Goal: Task Accomplishment & Management: Use online tool/utility

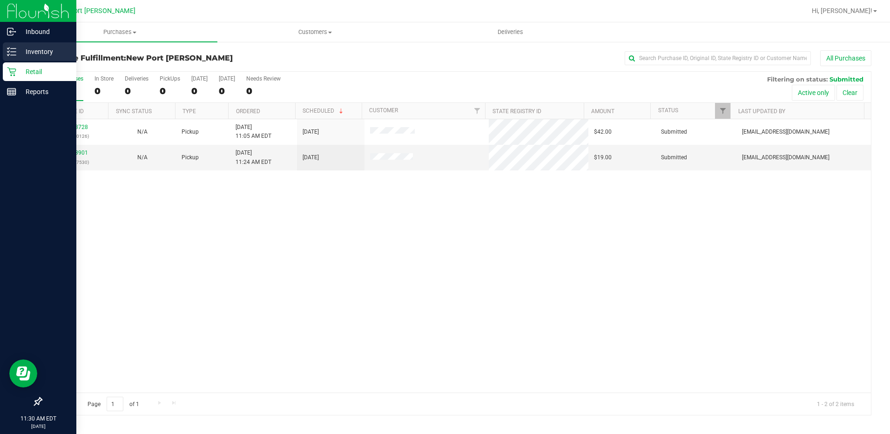
click at [15, 50] on icon at bounding box center [11, 51] width 9 height 9
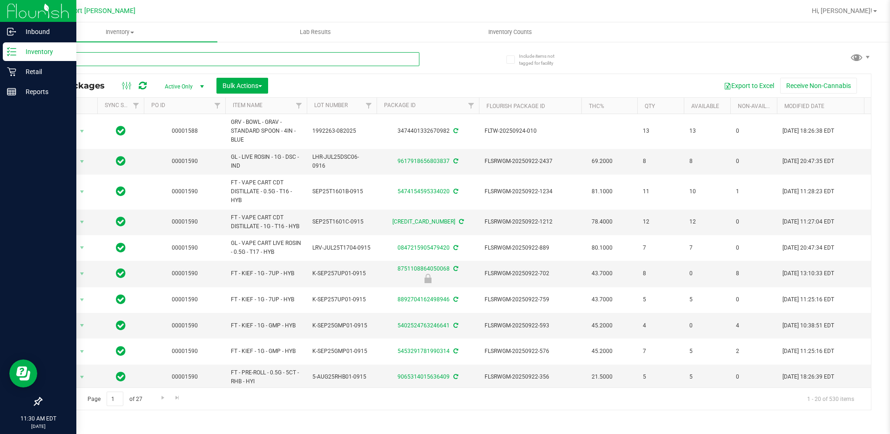
click at [73, 59] on input "text" at bounding box center [230, 59] width 378 height 14
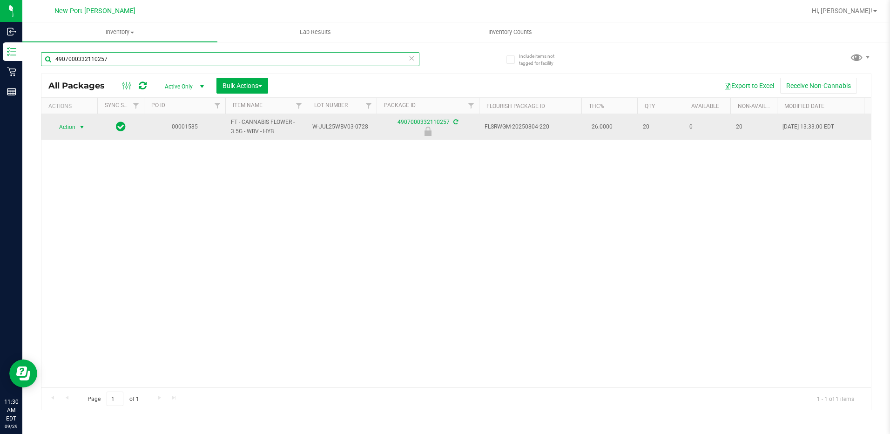
type input "4907000332110257"
click at [81, 129] on span "select" at bounding box center [81, 126] width 7 height 7
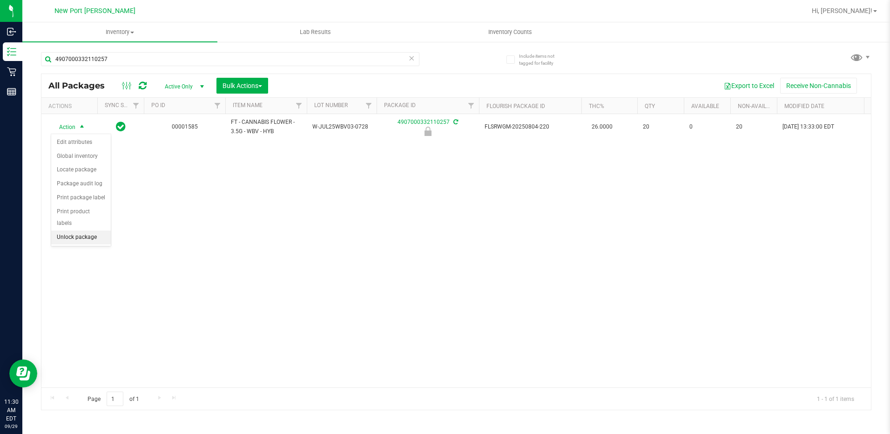
click at [91, 230] on li "Unlock package" at bounding box center [81, 237] width 60 height 14
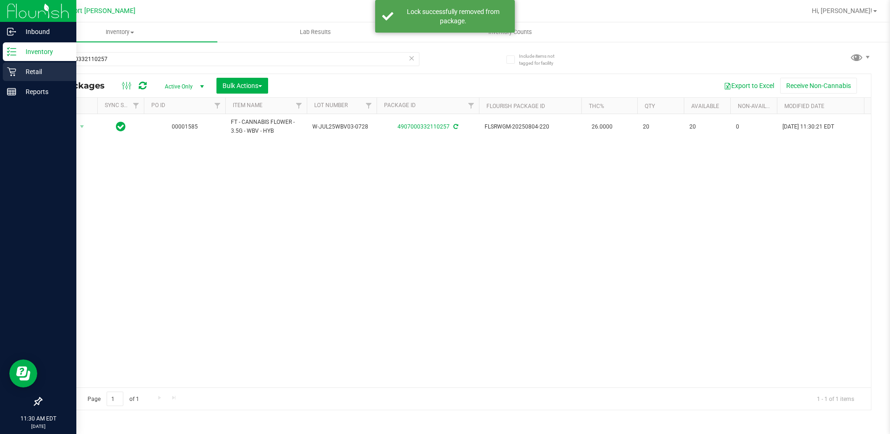
click at [9, 73] on icon at bounding box center [11, 71] width 9 height 9
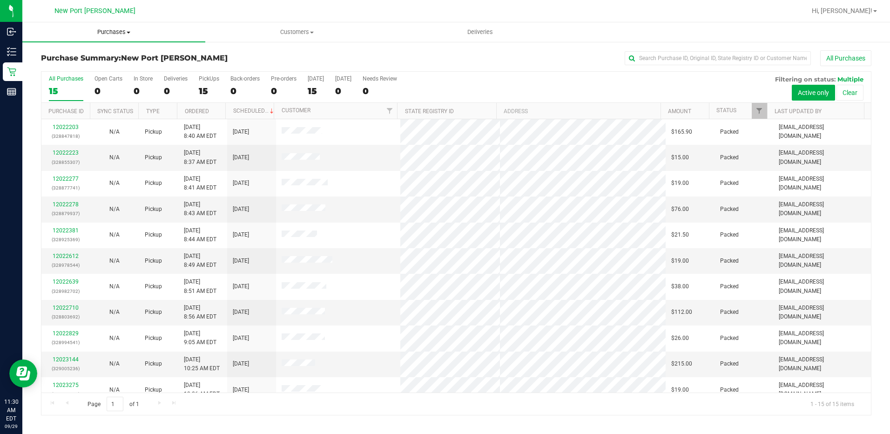
click at [121, 34] on span "Purchases" at bounding box center [113, 32] width 183 height 8
click at [99, 64] on li "Fulfillment" at bounding box center [113, 67] width 183 height 11
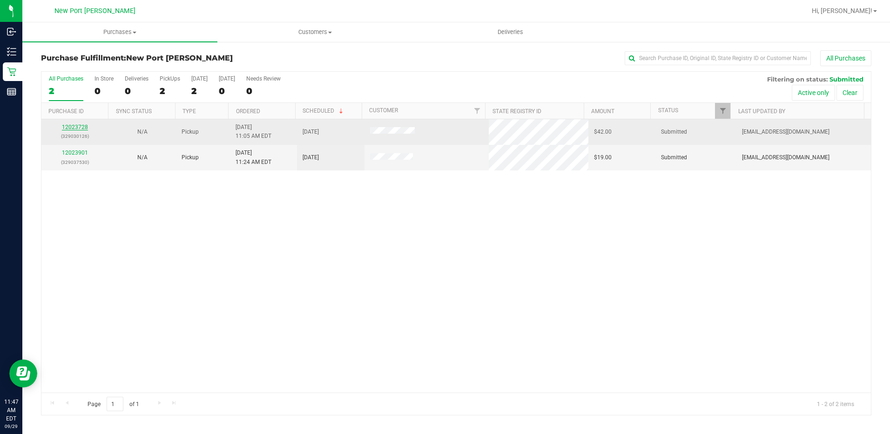
click at [71, 129] on link "12023728" at bounding box center [75, 127] width 26 height 7
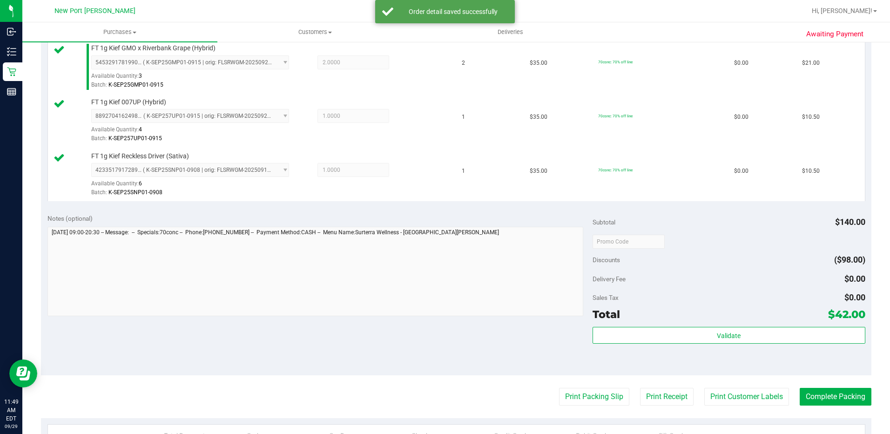
scroll to position [279, 0]
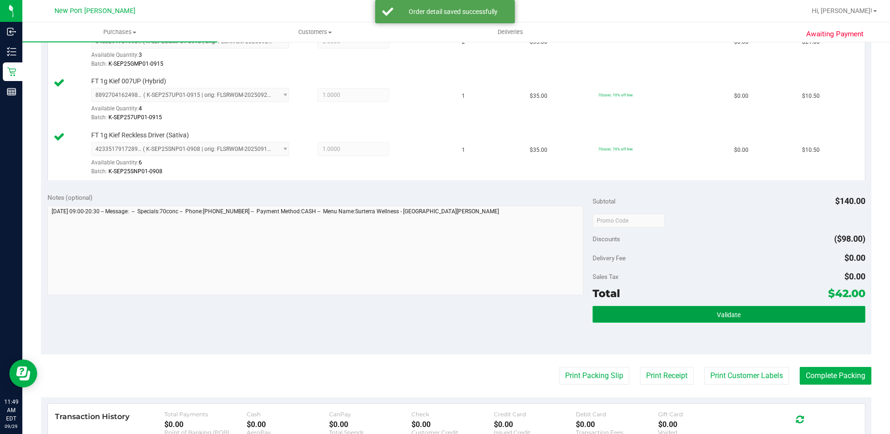
click at [688, 319] on button "Validate" at bounding box center [729, 314] width 273 height 17
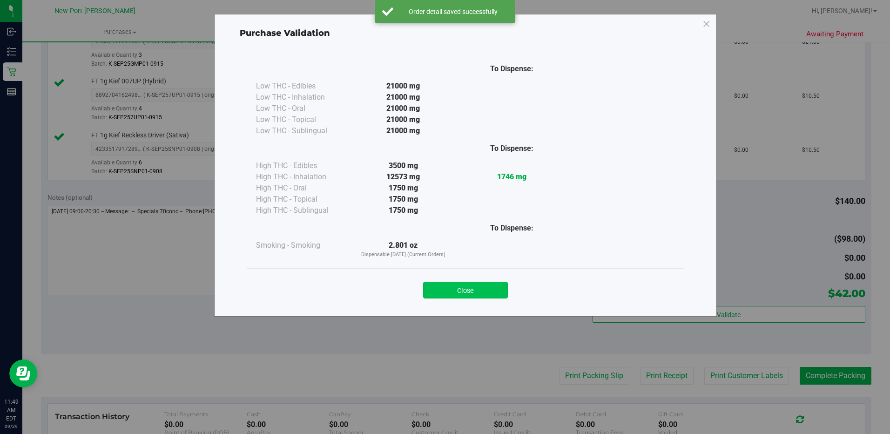
click at [466, 286] on button "Close" at bounding box center [465, 290] width 85 height 17
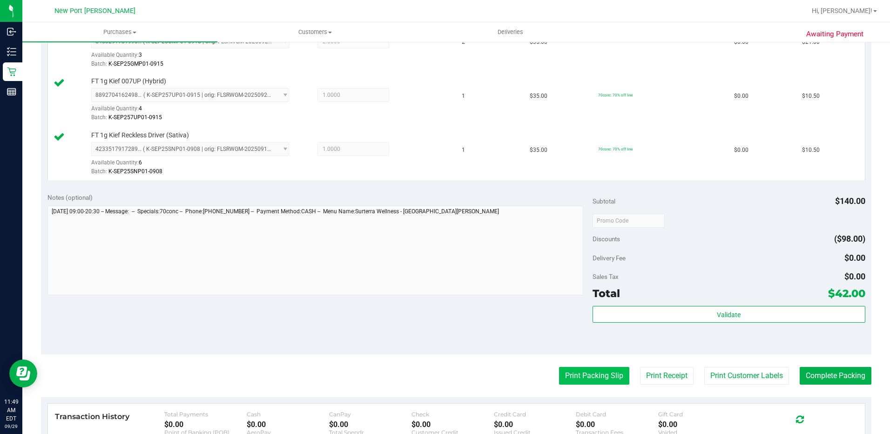
click at [576, 380] on button "Print Packing Slip" at bounding box center [594, 376] width 70 height 18
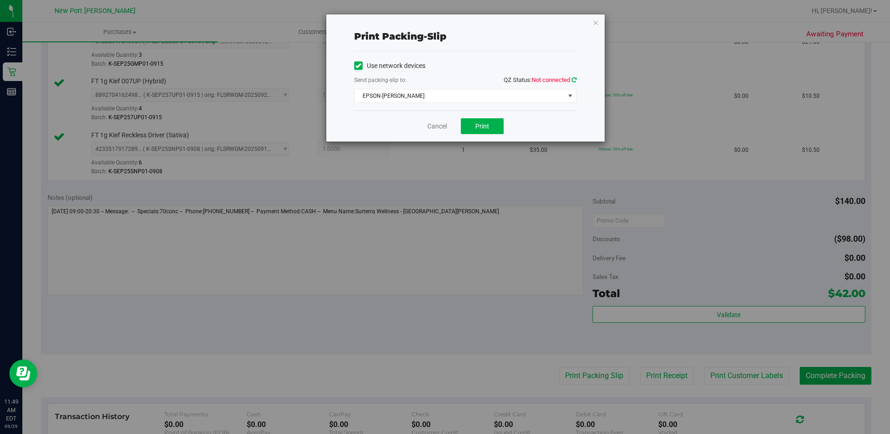
click at [573, 81] on icon at bounding box center [574, 80] width 5 height 6
click at [481, 127] on span "Print" at bounding box center [482, 125] width 14 height 7
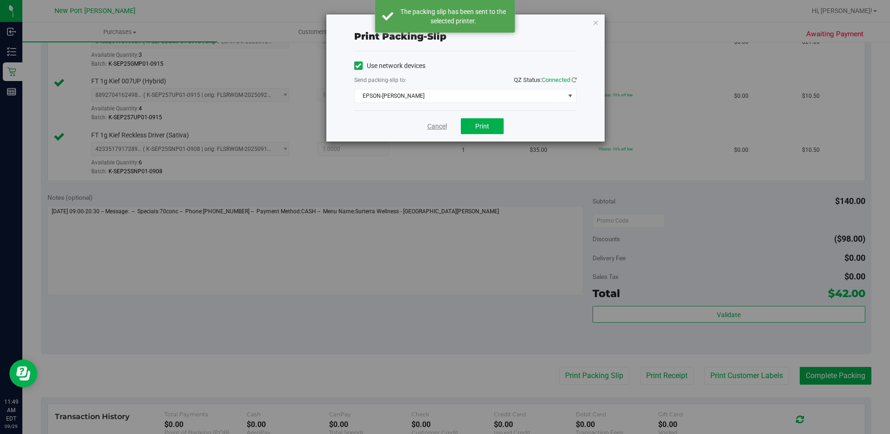
click at [434, 125] on link "Cancel" at bounding box center [437, 127] width 20 height 10
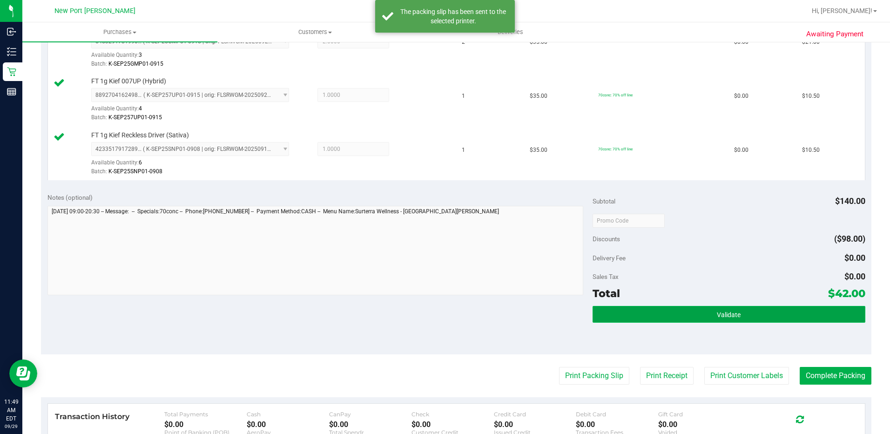
click at [698, 312] on button "Validate" at bounding box center [729, 314] width 273 height 17
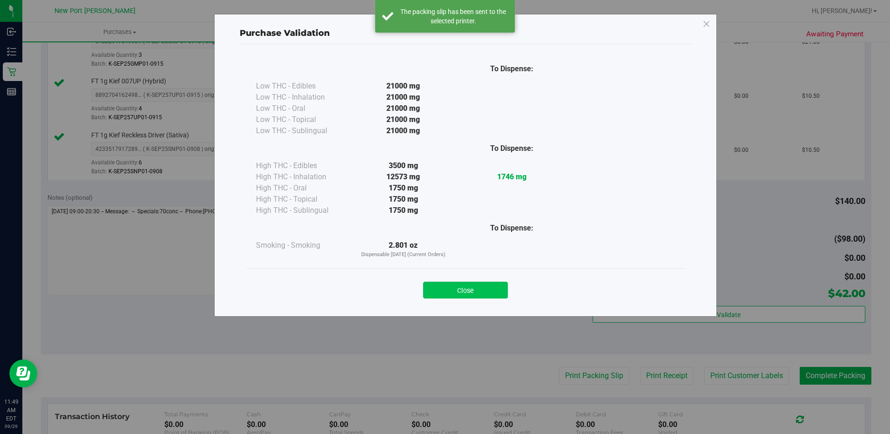
click at [473, 284] on button "Close" at bounding box center [465, 290] width 85 height 17
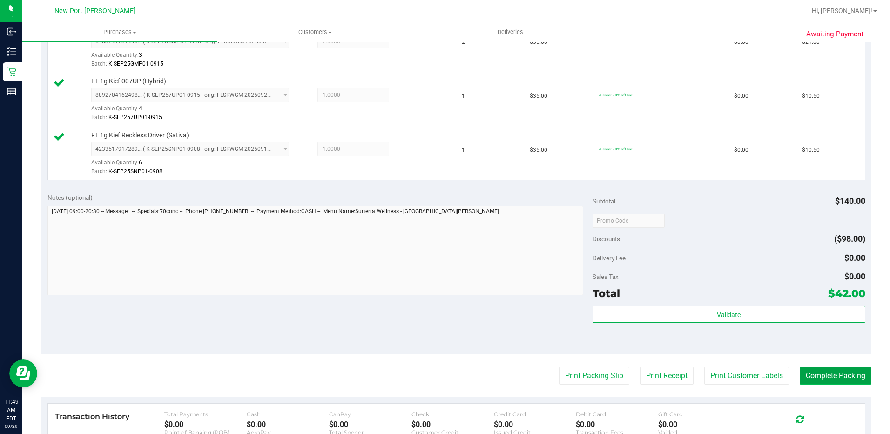
click at [817, 373] on button "Complete Packing" at bounding box center [836, 376] width 72 height 18
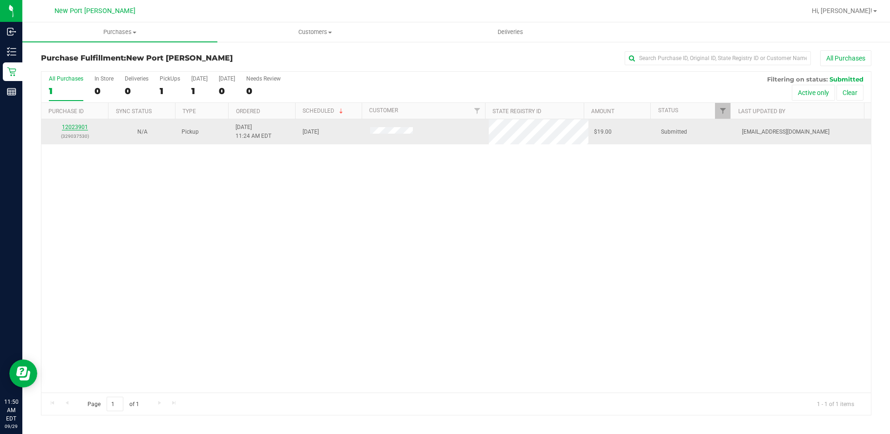
click at [85, 126] on link "12023901" at bounding box center [75, 127] width 26 height 7
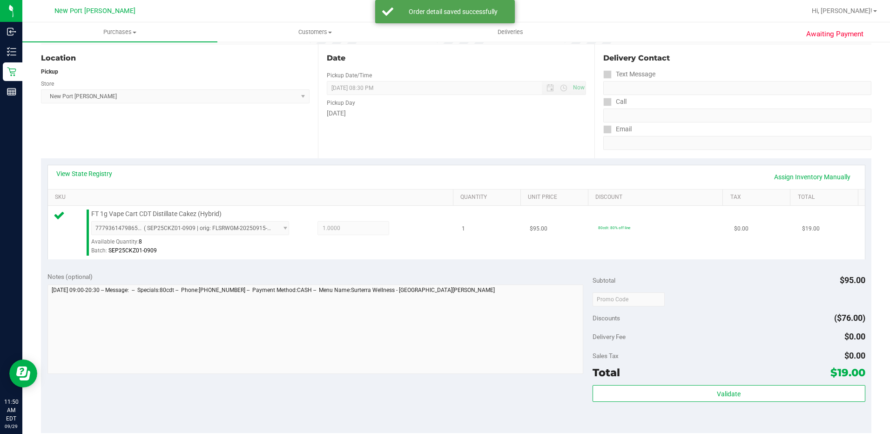
scroll to position [93, 0]
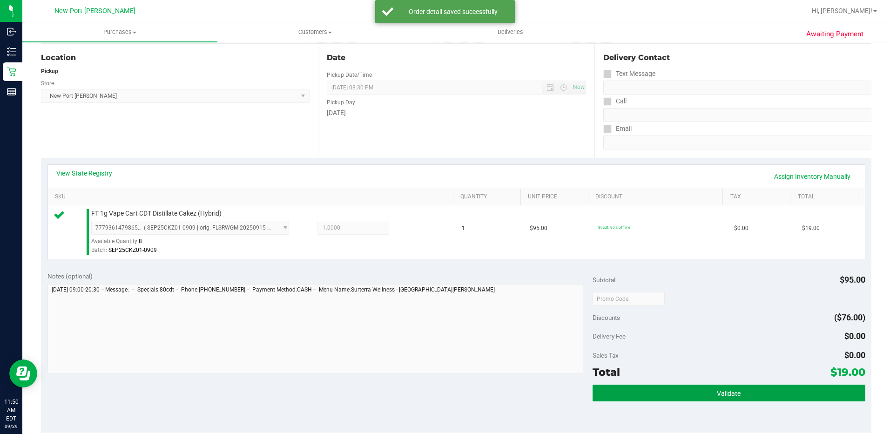
click at [715, 397] on button "Validate" at bounding box center [729, 393] width 273 height 17
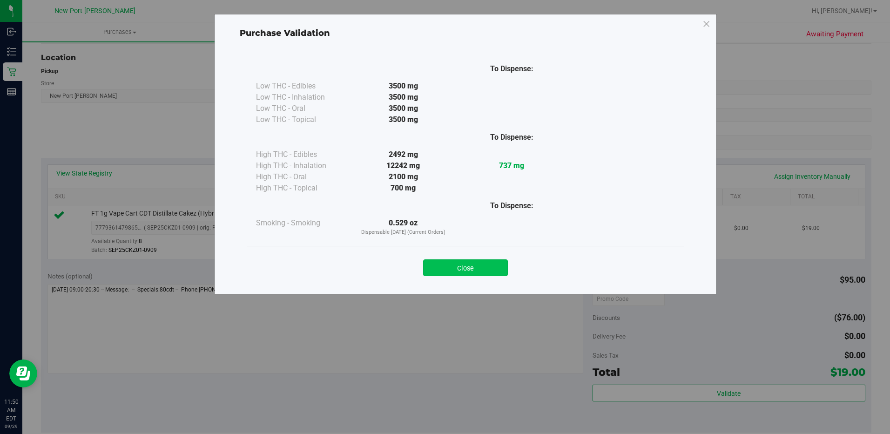
click at [463, 260] on button "Close" at bounding box center [465, 267] width 85 height 17
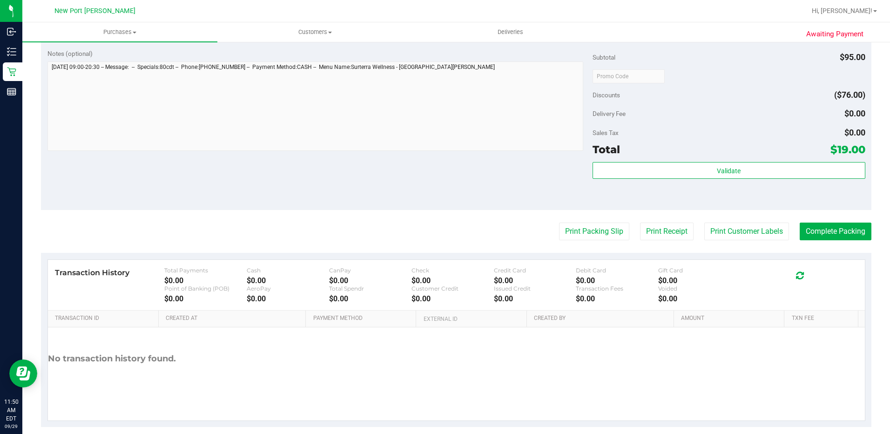
scroll to position [327, 0]
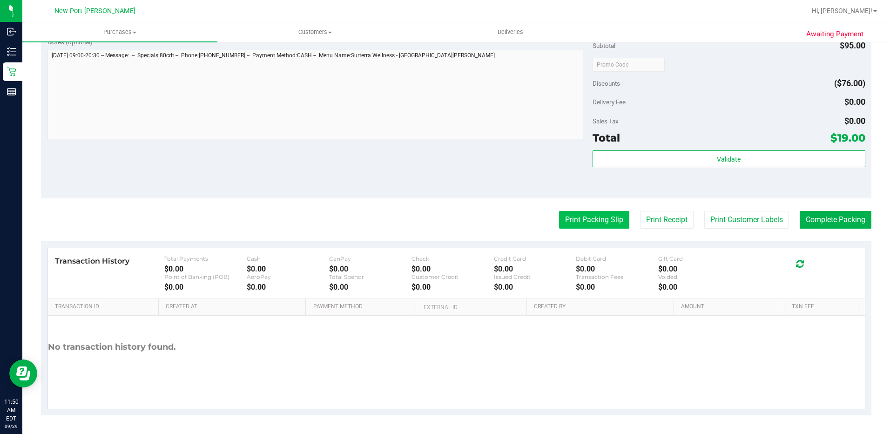
click at [597, 221] on button "Print Packing Slip" at bounding box center [594, 220] width 70 height 18
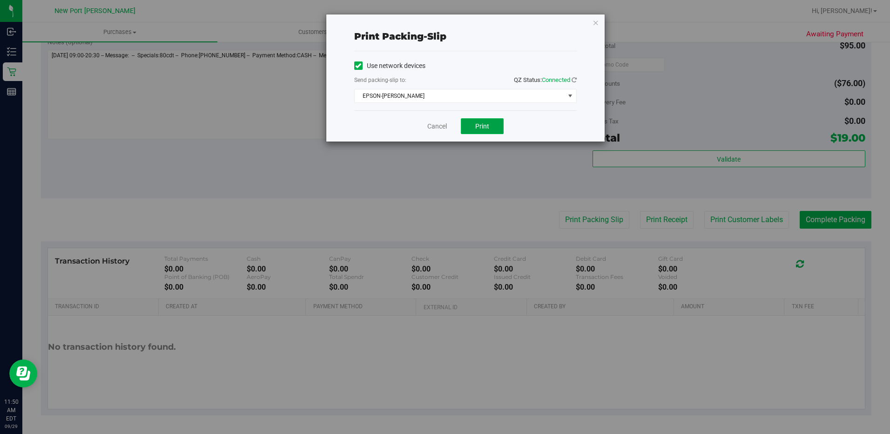
click at [493, 126] on button "Print" at bounding box center [482, 126] width 43 height 16
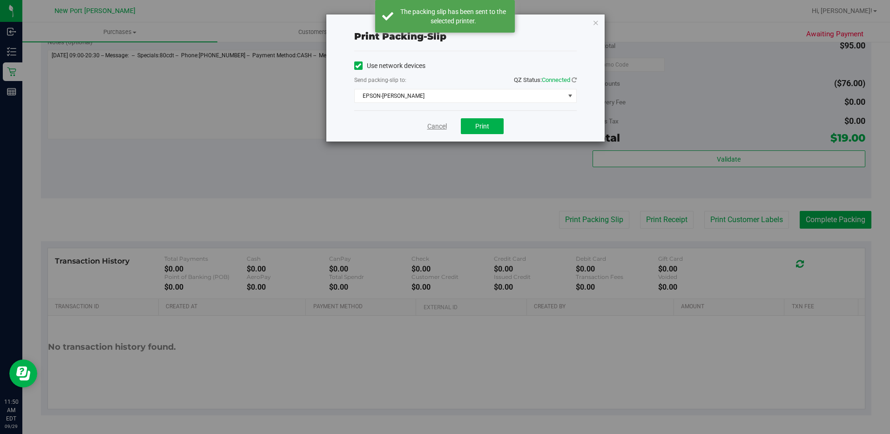
click at [435, 130] on link "Cancel" at bounding box center [437, 127] width 20 height 10
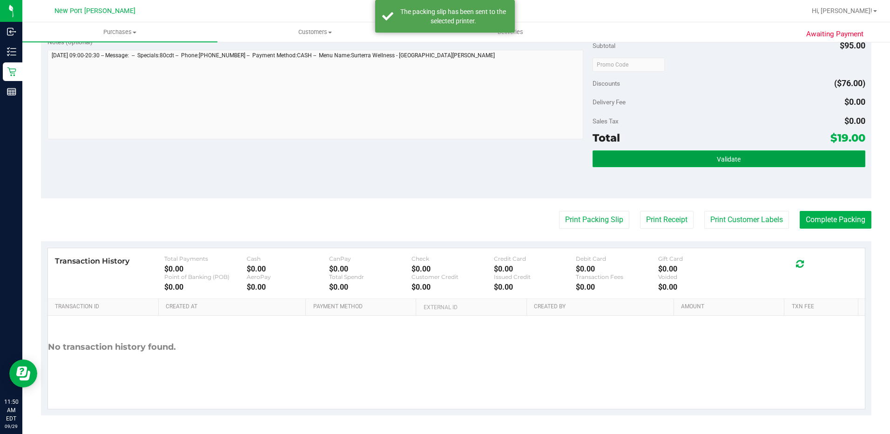
click at [667, 156] on button "Validate" at bounding box center [729, 158] width 273 height 17
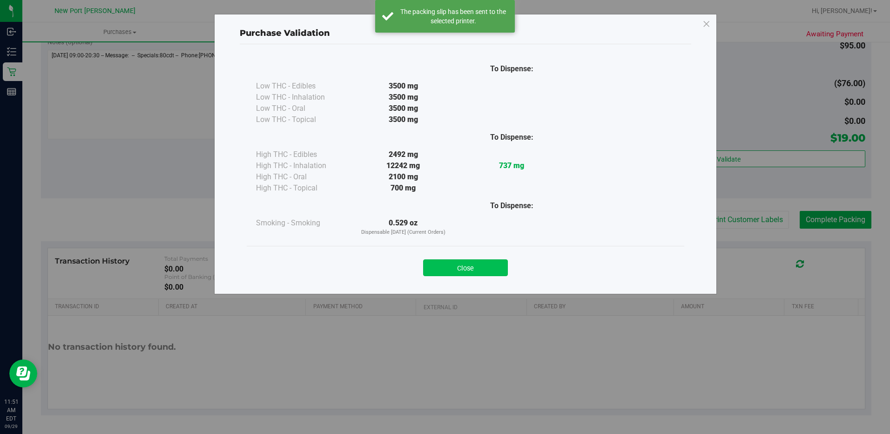
click at [481, 270] on button "Close" at bounding box center [465, 267] width 85 height 17
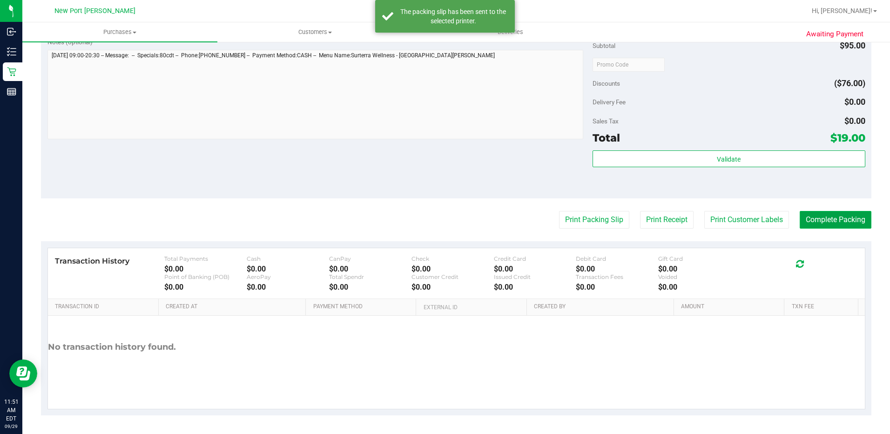
click at [824, 216] on button "Complete Packing" at bounding box center [836, 220] width 72 height 18
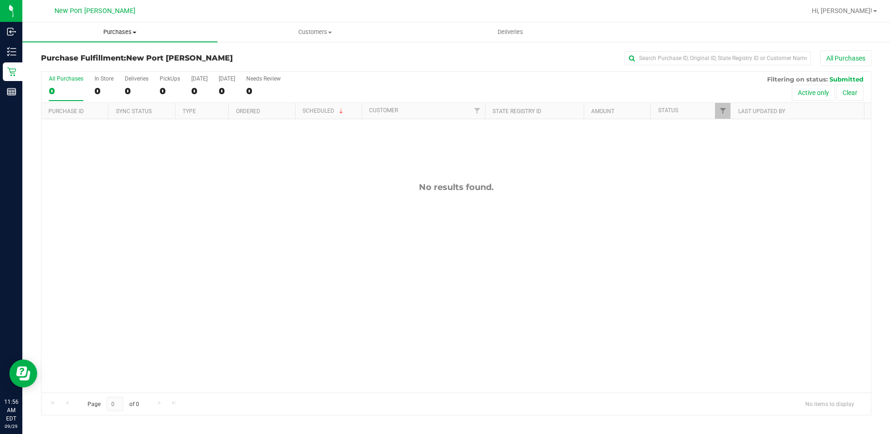
click at [130, 31] on span "Purchases" at bounding box center [119, 32] width 195 height 8
click at [105, 68] on li "Fulfillment" at bounding box center [119, 67] width 195 height 11
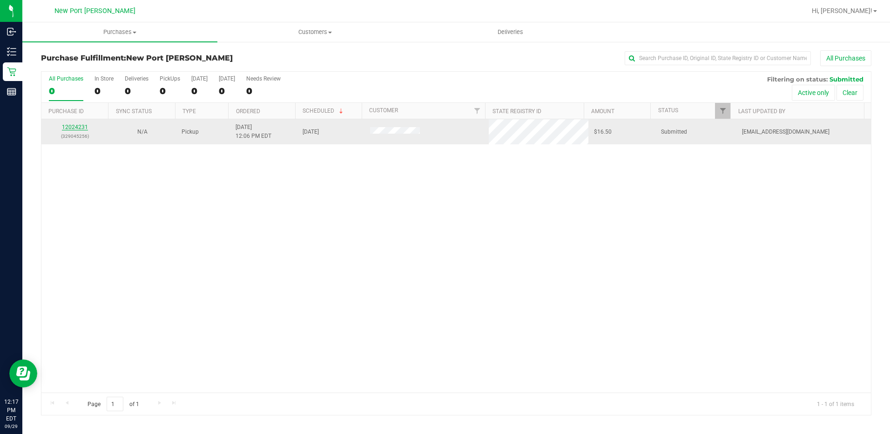
click at [80, 126] on link "12024231" at bounding box center [75, 127] width 26 height 7
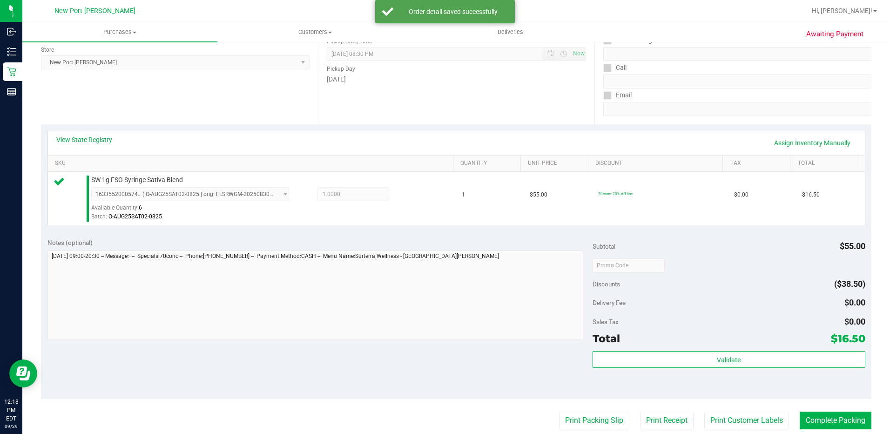
scroll to position [186, 0]
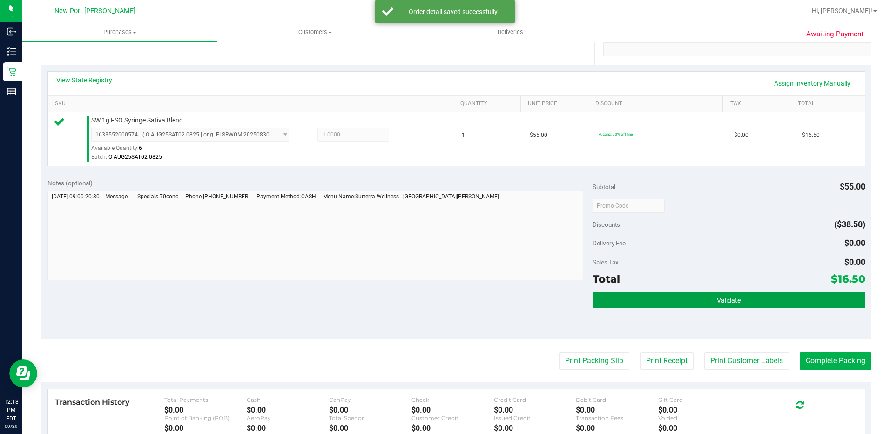
click at [759, 299] on button "Validate" at bounding box center [729, 299] width 273 height 17
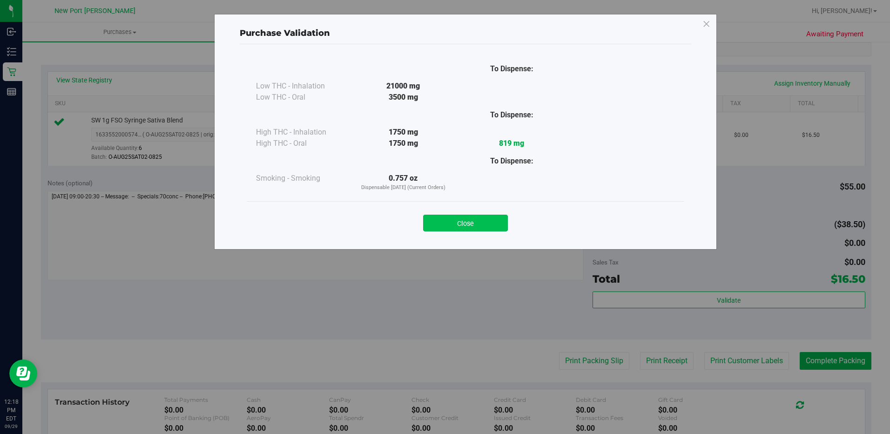
click at [467, 224] on button "Close" at bounding box center [465, 223] width 85 height 17
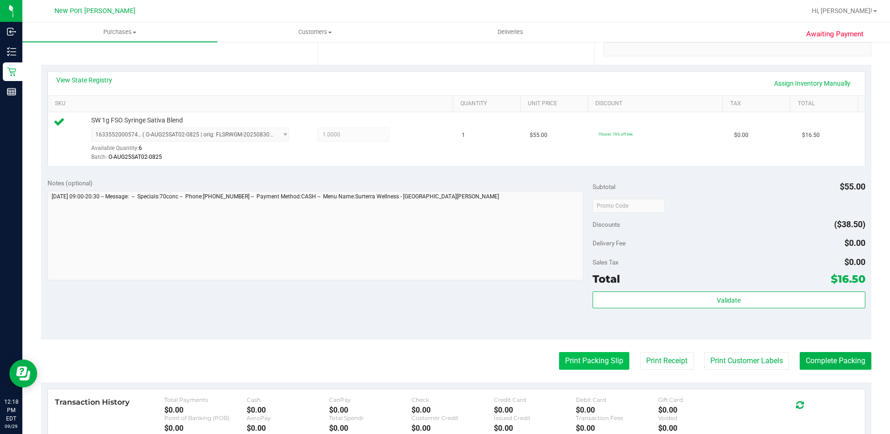
click at [587, 361] on button "Print Packing Slip" at bounding box center [594, 361] width 70 height 18
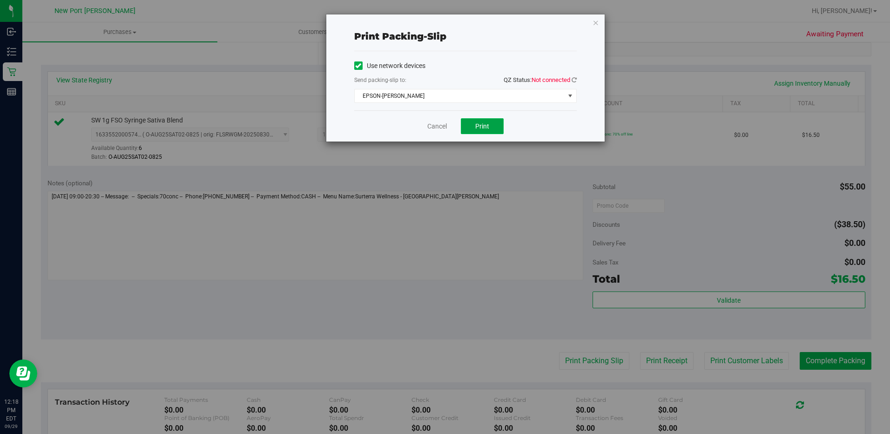
click at [486, 125] on span "Print" at bounding box center [482, 125] width 14 height 7
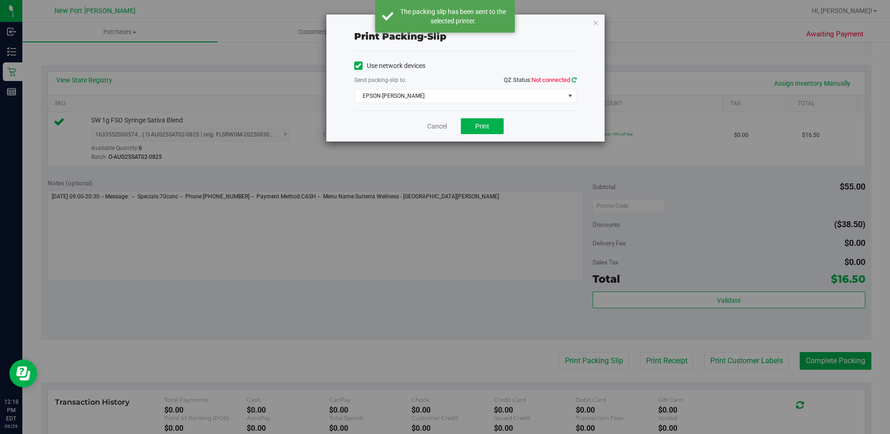
click at [574, 79] on icon at bounding box center [574, 80] width 5 height 6
click at [434, 126] on link "Cancel" at bounding box center [437, 127] width 20 height 10
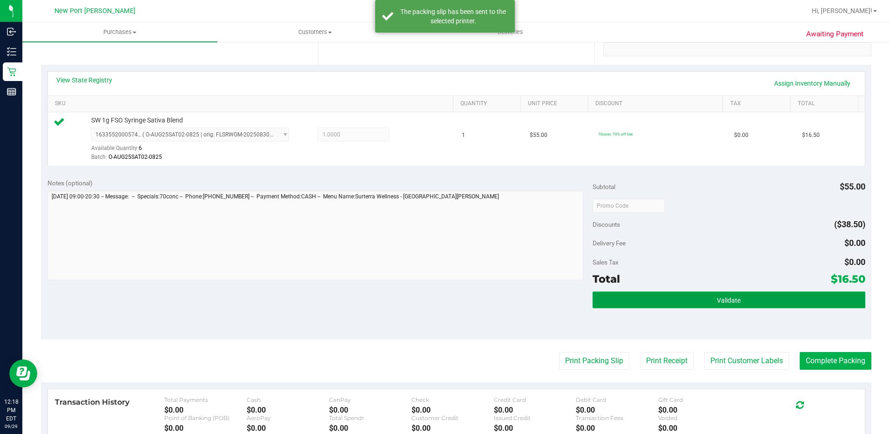
click at [675, 300] on button "Validate" at bounding box center [729, 299] width 273 height 17
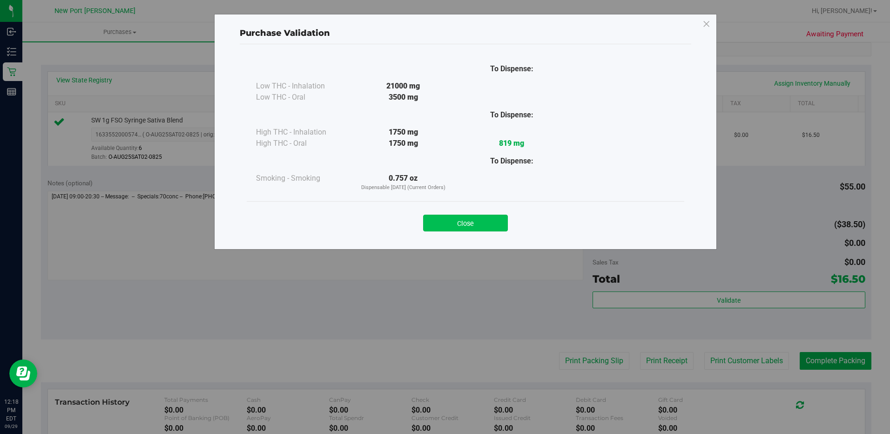
click at [475, 224] on button "Close" at bounding box center [465, 223] width 85 height 17
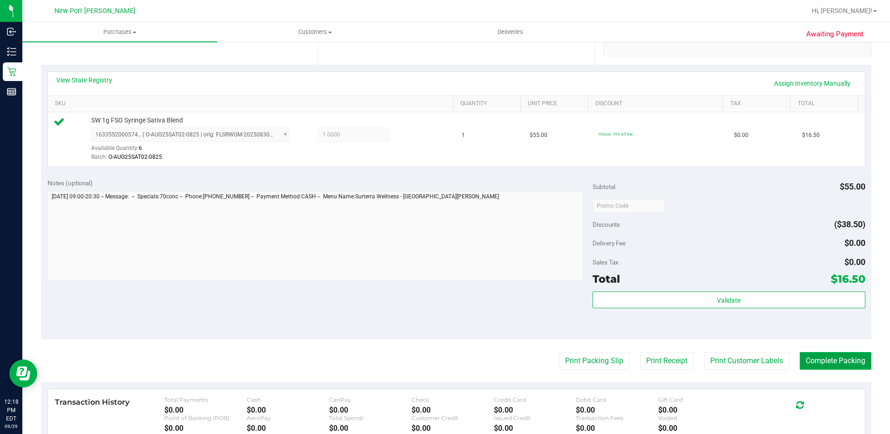
click at [824, 362] on button "Complete Packing" at bounding box center [836, 361] width 72 height 18
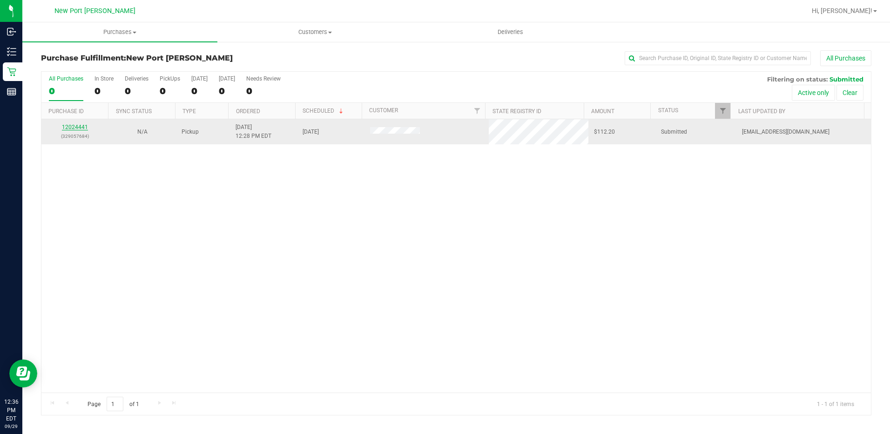
click at [76, 125] on link "12024441" at bounding box center [75, 127] width 26 height 7
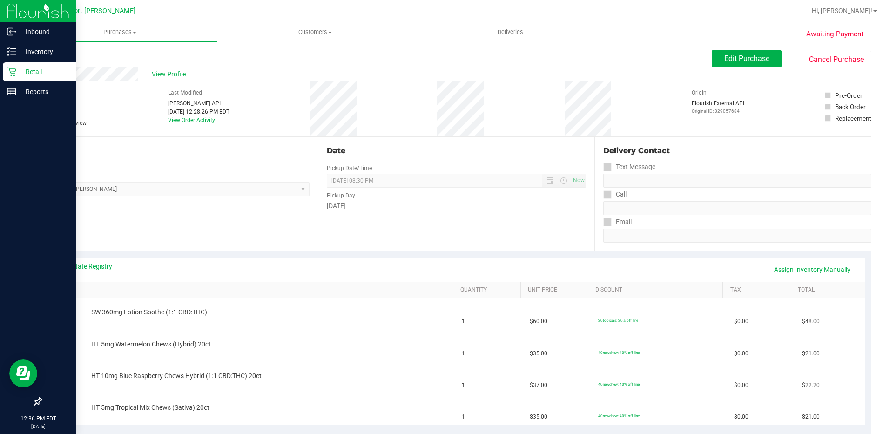
click at [11, 70] on icon at bounding box center [11, 71] width 9 height 9
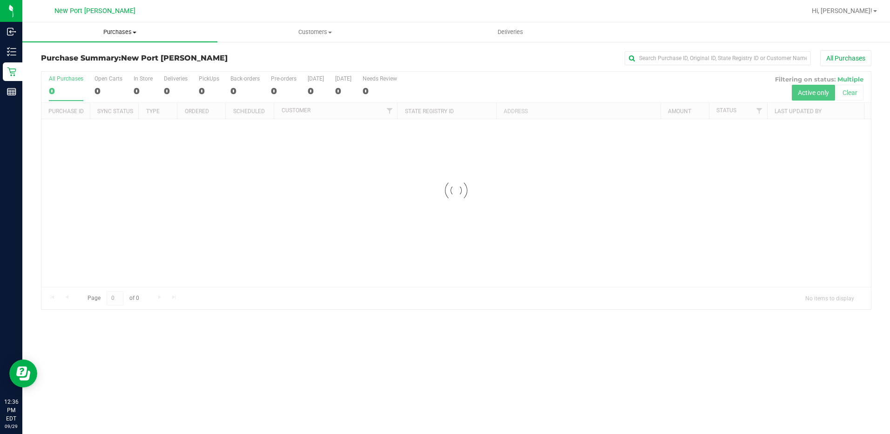
click at [130, 31] on span "Purchases" at bounding box center [119, 32] width 195 height 8
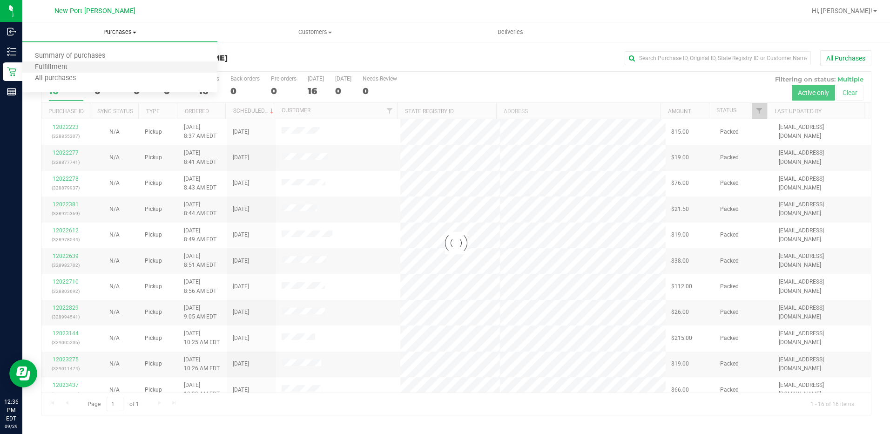
click at [111, 66] on li "Fulfillment" at bounding box center [119, 67] width 195 height 11
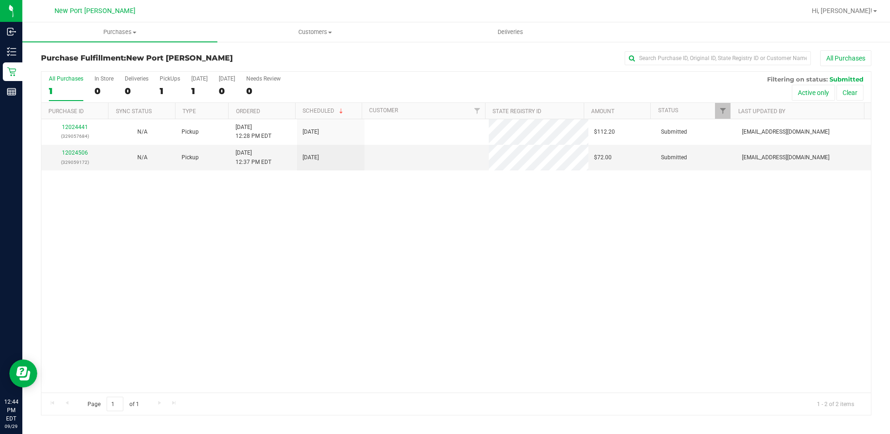
click at [81, 152] on link "12024506" at bounding box center [75, 152] width 26 height 7
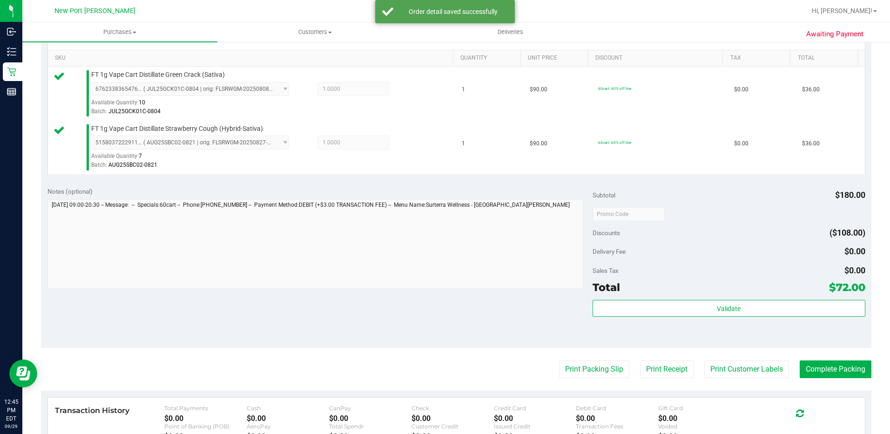
scroll to position [233, 0]
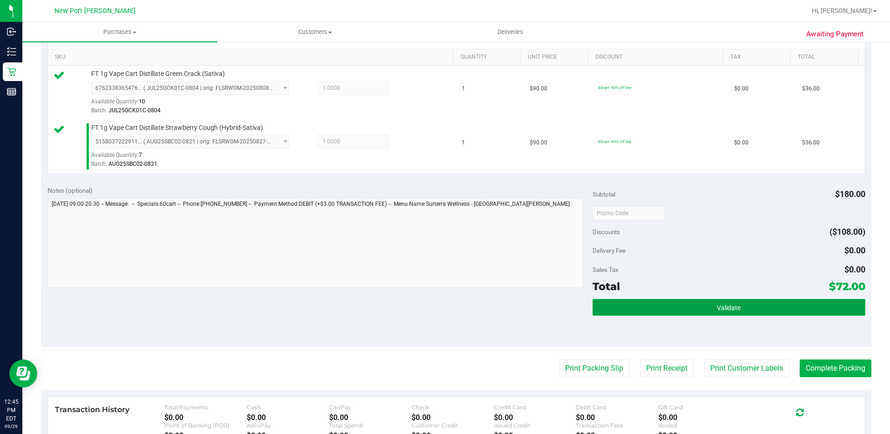
click at [688, 308] on button "Validate" at bounding box center [729, 307] width 273 height 17
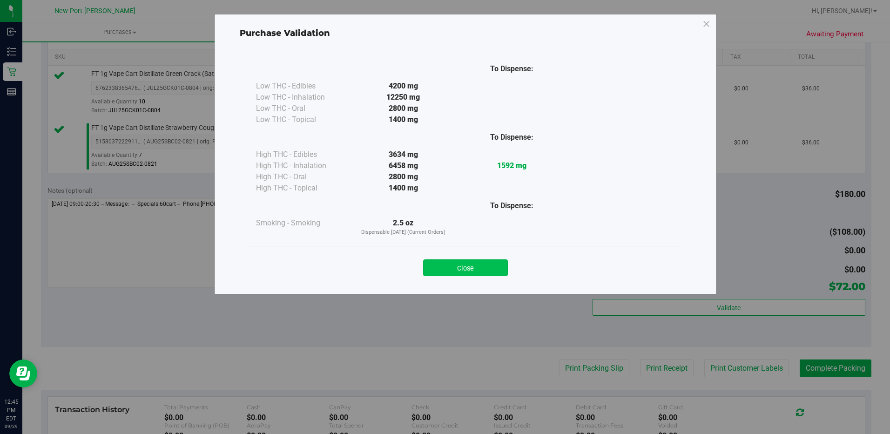
click at [473, 267] on button "Close" at bounding box center [465, 267] width 85 height 17
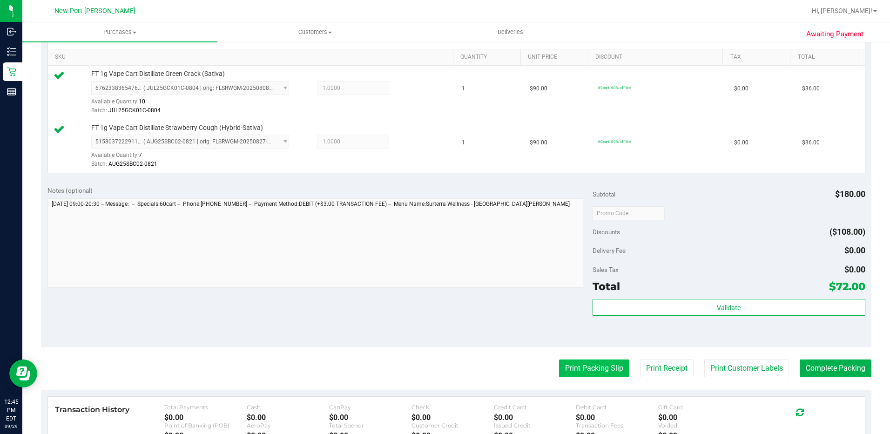
click at [572, 375] on button "Print Packing Slip" at bounding box center [594, 368] width 70 height 18
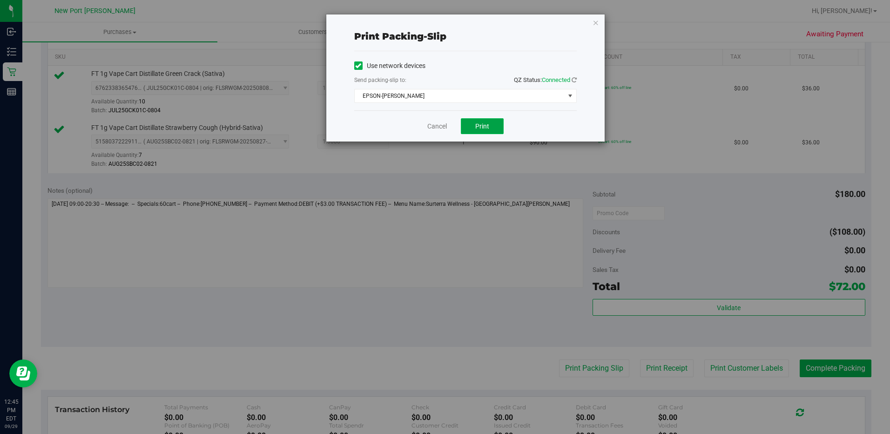
click at [496, 128] on button "Print" at bounding box center [482, 126] width 43 height 16
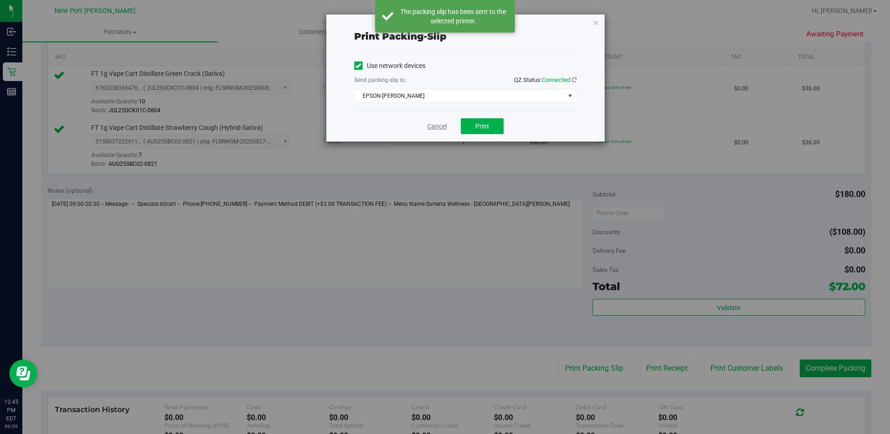
click at [436, 128] on link "Cancel" at bounding box center [437, 127] width 20 height 10
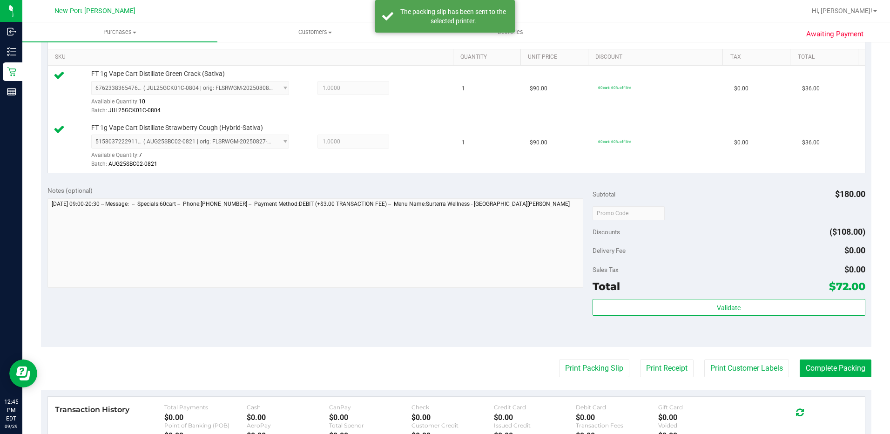
click at [725, 295] on div "Subtotal $180.00 Discounts ($108.00) Delivery Fee $0.00 Sales Tax $0.00 Total $…" at bounding box center [729, 263] width 273 height 155
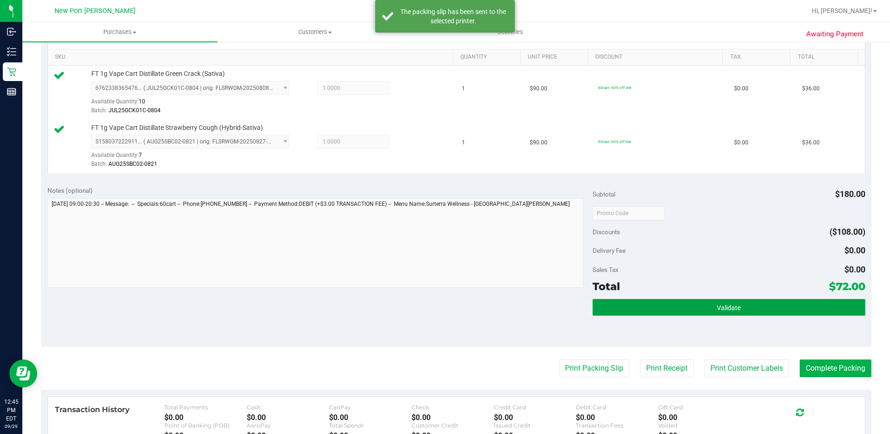
click at [724, 301] on button "Validate" at bounding box center [729, 307] width 273 height 17
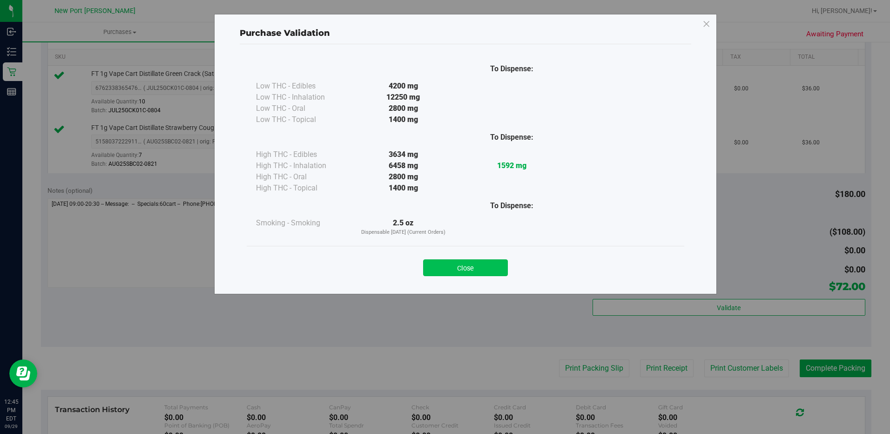
click at [506, 268] on button "Close" at bounding box center [465, 267] width 85 height 17
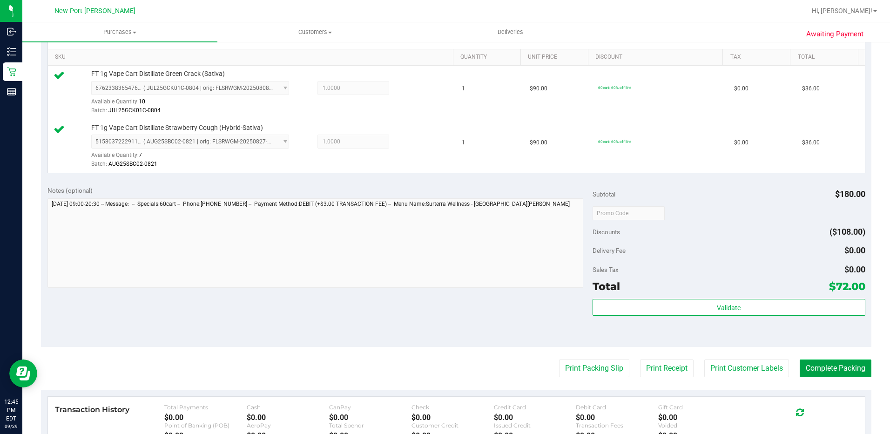
click at [831, 369] on button "Complete Packing" at bounding box center [836, 368] width 72 height 18
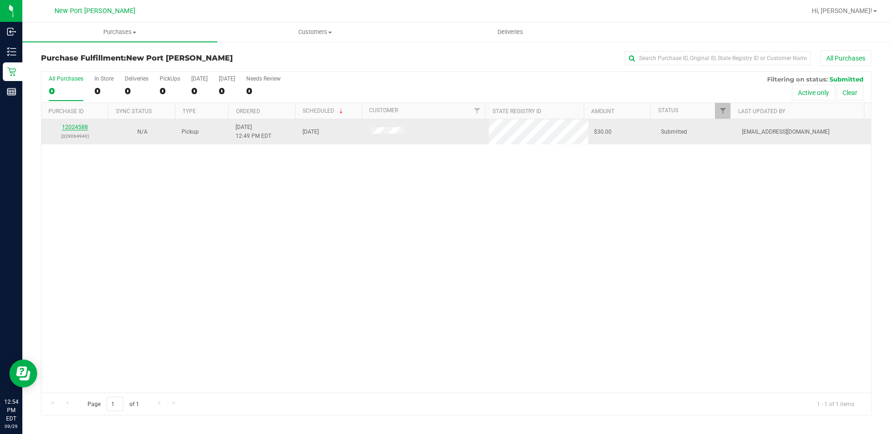
click at [71, 129] on link "12024588" at bounding box center [75, 127] width 26 height 7
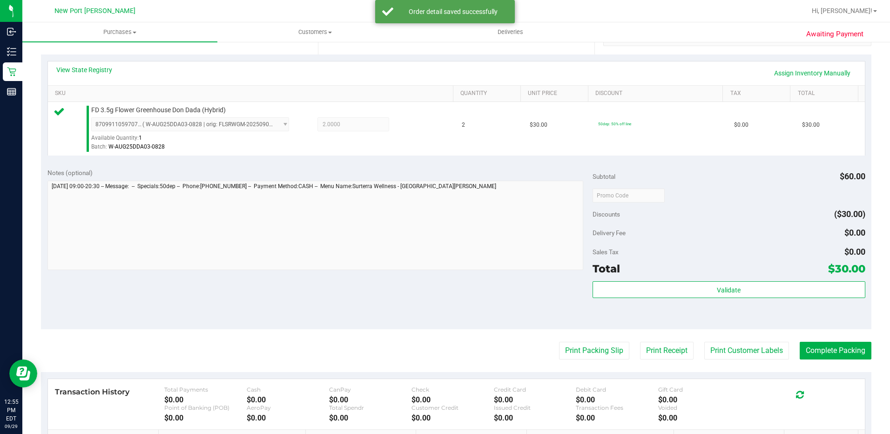
scroll to position [326, 0]
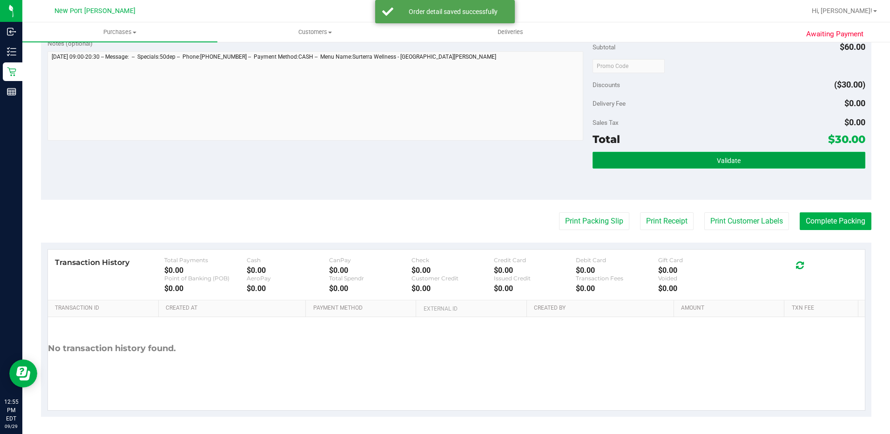
click at [717, 164] on span "Validate" at bounding box center [729, 160] width 24 height 7
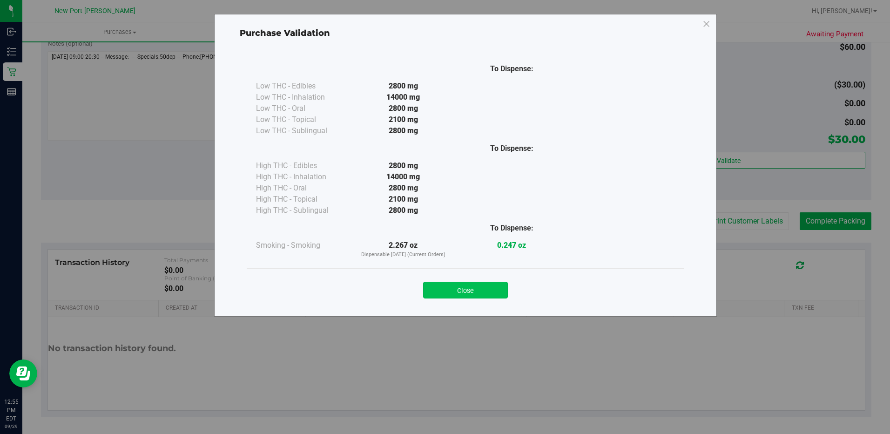
click at [472, 287] on button "Close" at bounding box center [465, 290] width 85 height 17
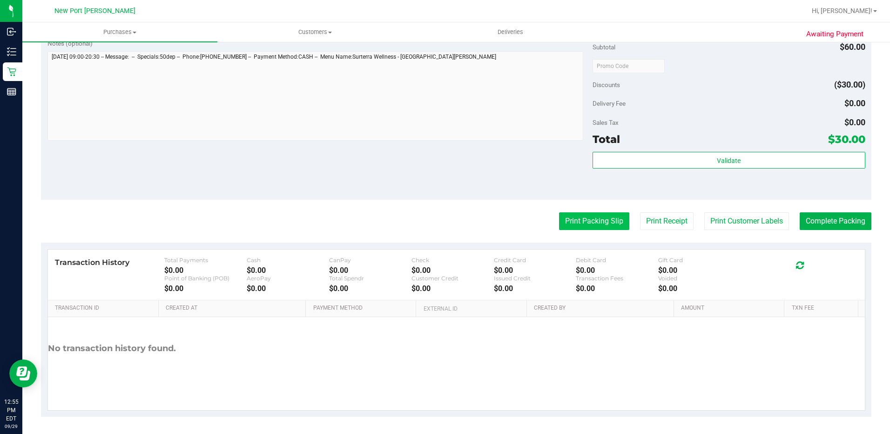
click at [589, 223] on button "Print Packing Slip" at bounding box center [594, 221] width 70 height 18
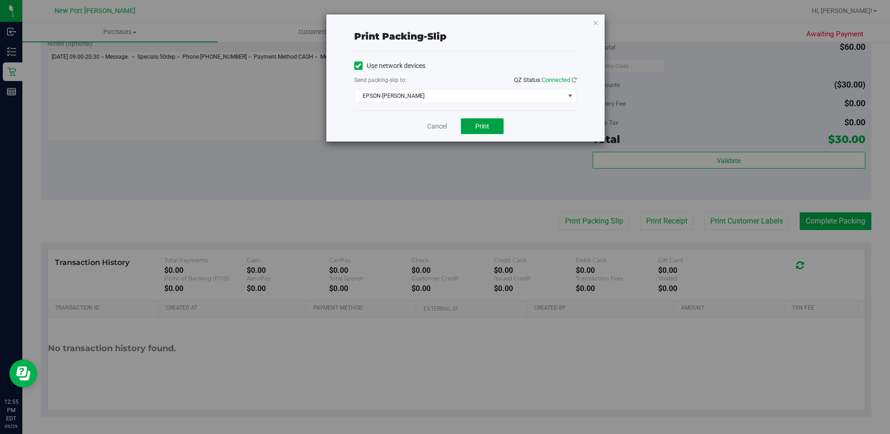
click at [491, 127] on button "Print" at bounding box center [482, 126] width 43 height 16
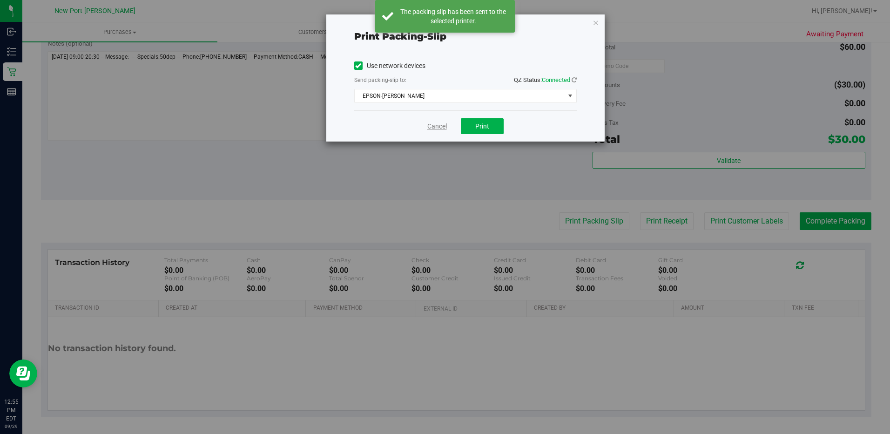
click at [434, 128] on link "Cancel" at bounding box center [437, 127] width 20 height 10
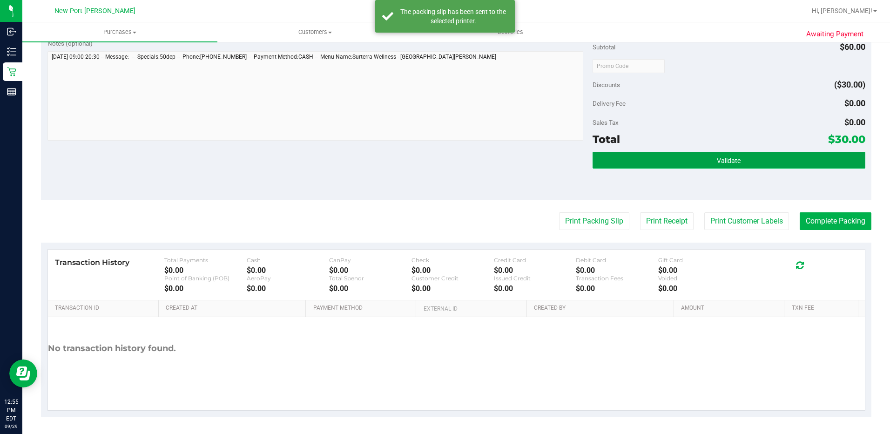
click at [678, 153] on button "Validate" at bounding box center [729, 160] width 273 height 17
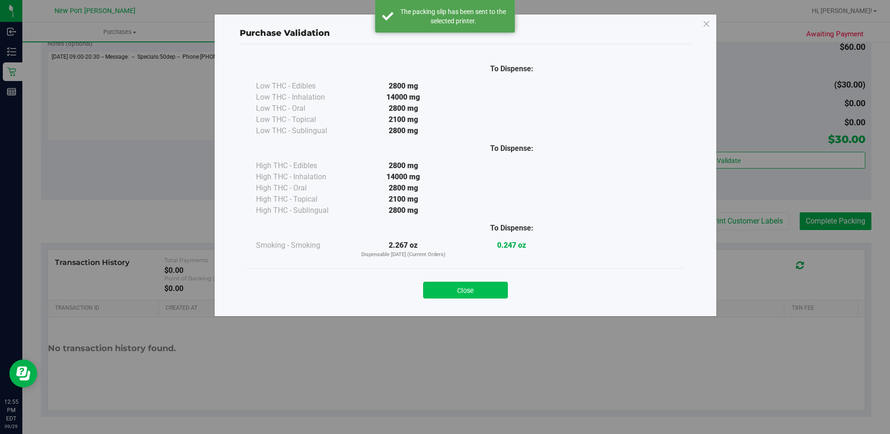
click at [486, 290] on button "Close" at bounding box center [465, 290] width 85 height 17
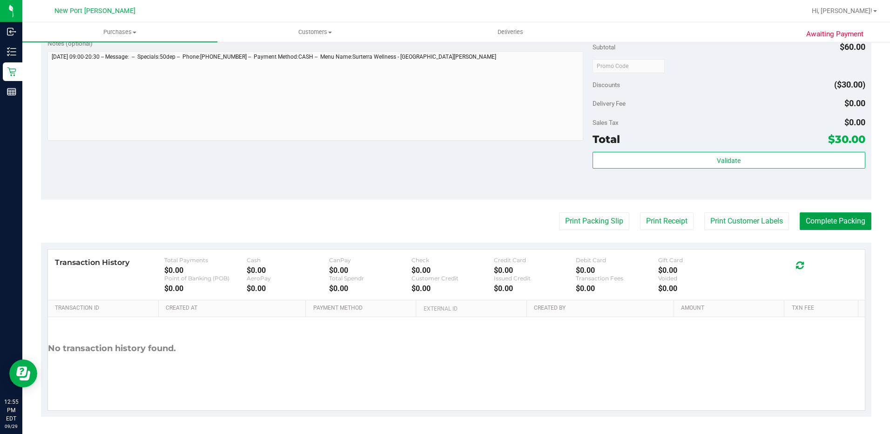
click at [843, 220] on button "Complete Packing" at bounding box center [836, 221] width 72 height 18
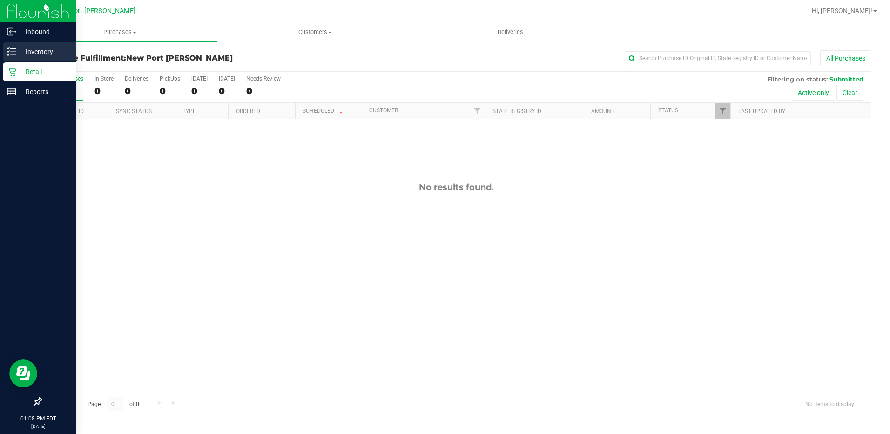
click at [3, 51] on div "Inventory" at bounding box center [40, 51] width 74 height 19
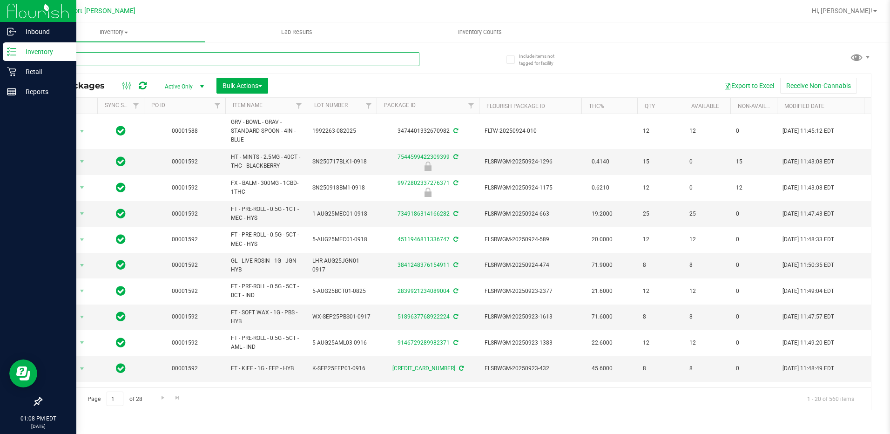
click at [81, 65] on input "text" at bounding box center [230, 59] width 378 height 14
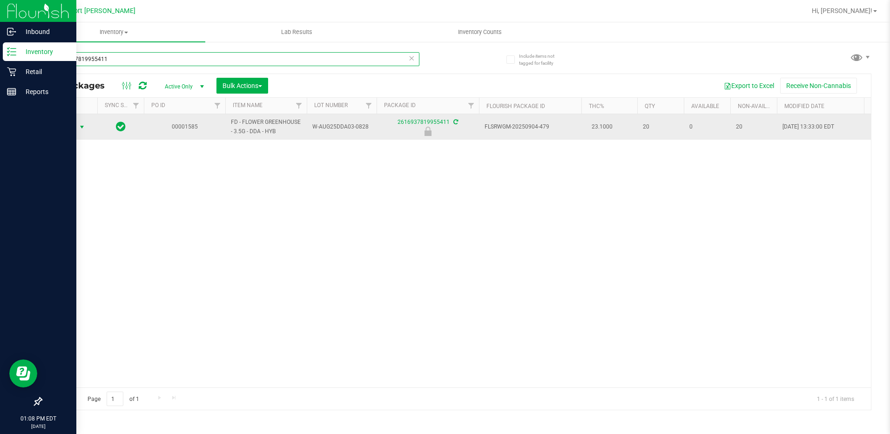
type input "2616937819955411"
click at [82, 127] on span "select" at bounding box center [81, 126] width 7 height 7
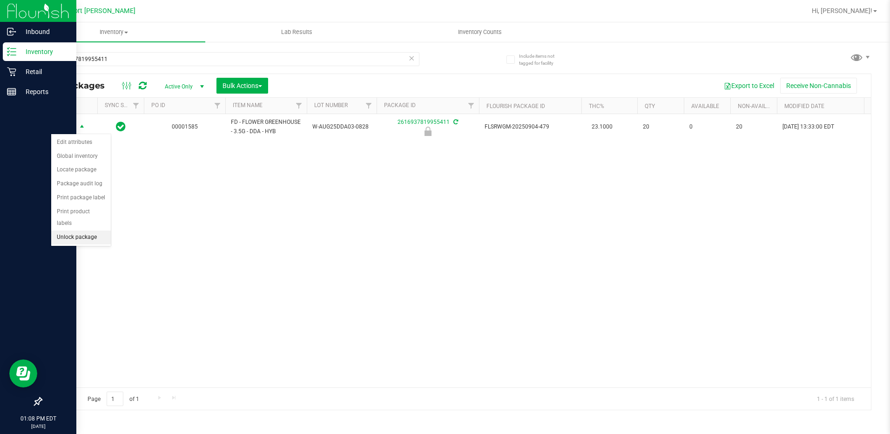
click at [89, 230] on li "Unlock package" at bounding box center [81, 237] width 60 height 14
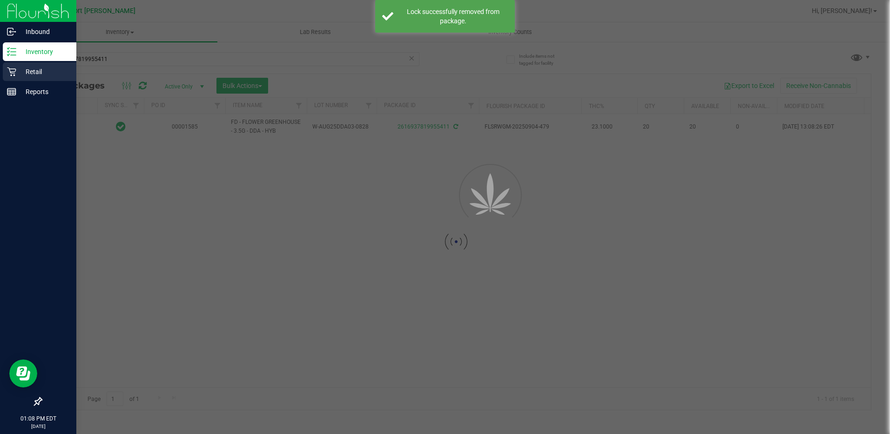
click at [15, 73] on icon at bounding box center [11, 71] width 9 height 9
